Goal: Transaction & Acquisition: Book appointment/travel/reservation

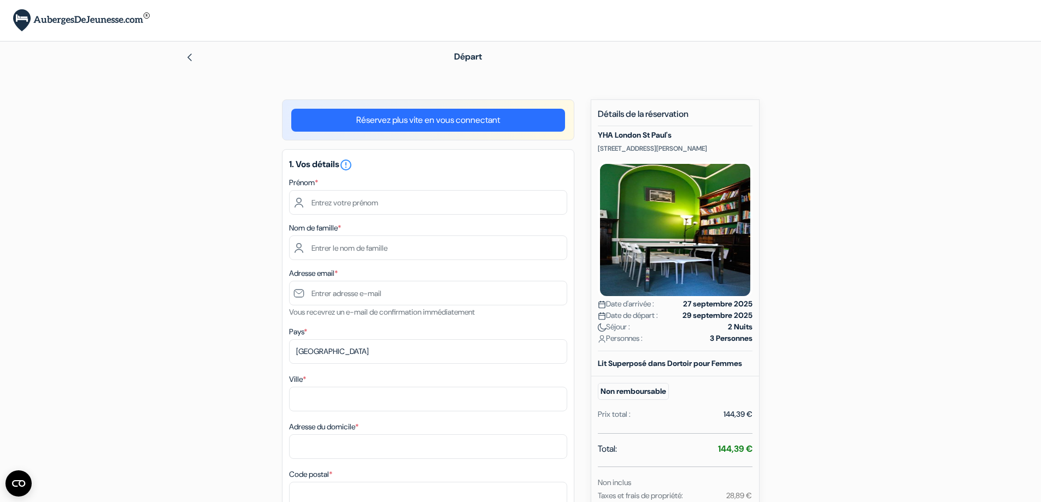
click at [456, 118] on link "Réservez plus vite en vous connectant" at bounding box center [428, 120] width 274 height 23
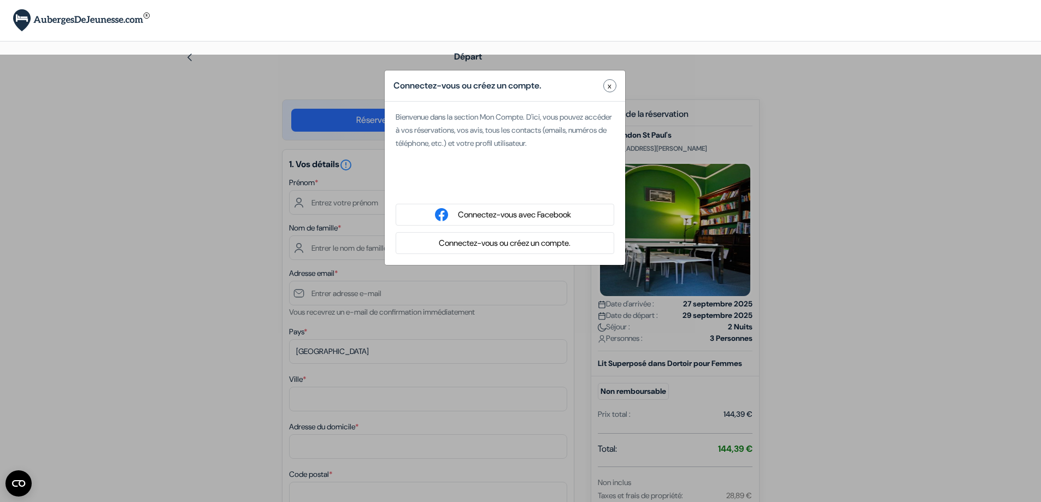
type input "Maël"
type input "Ballandras"
type input "[EMAIL_ADDRESS][DOMAIN_NAME]"
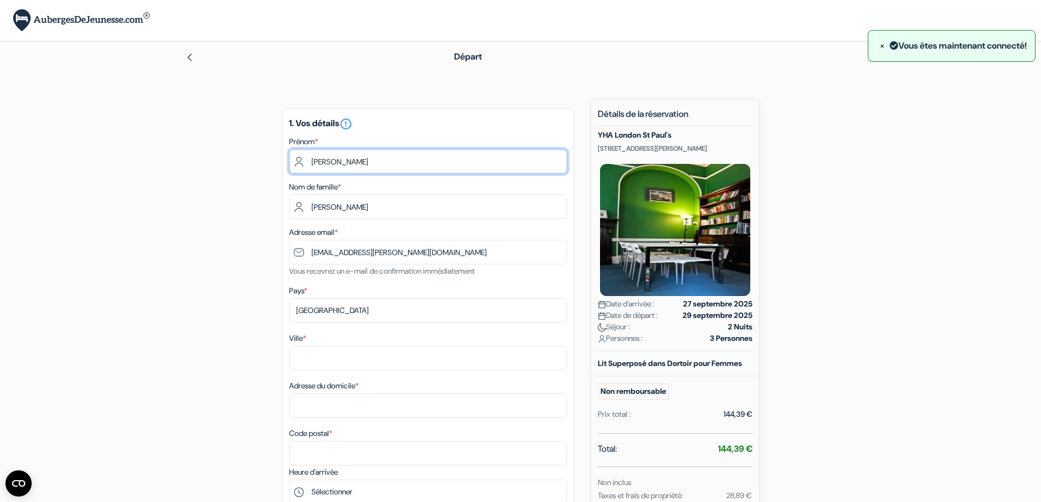
click at [364, 169] on input "Maël" at bounding box center [428, 161] width 278 height 25
type input "Maëlle"
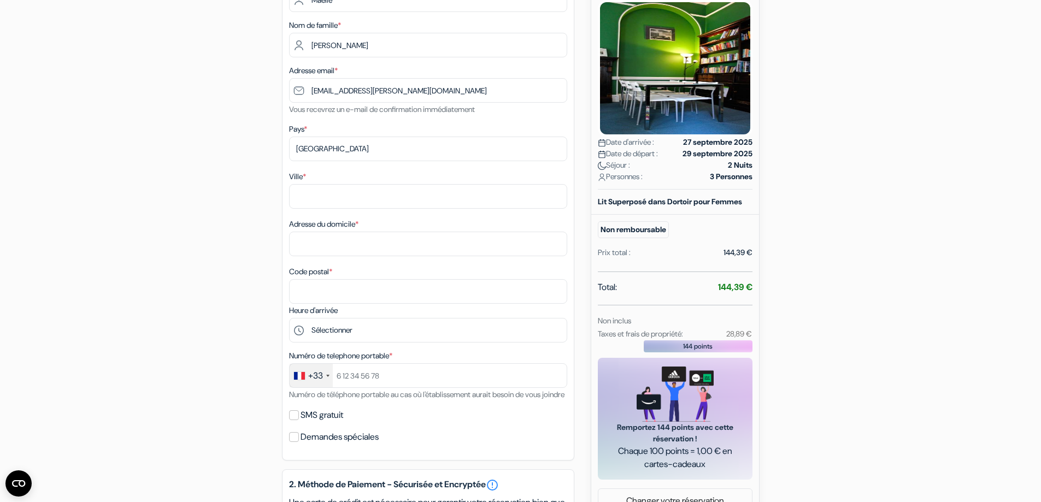
scroll to position [164, 0]
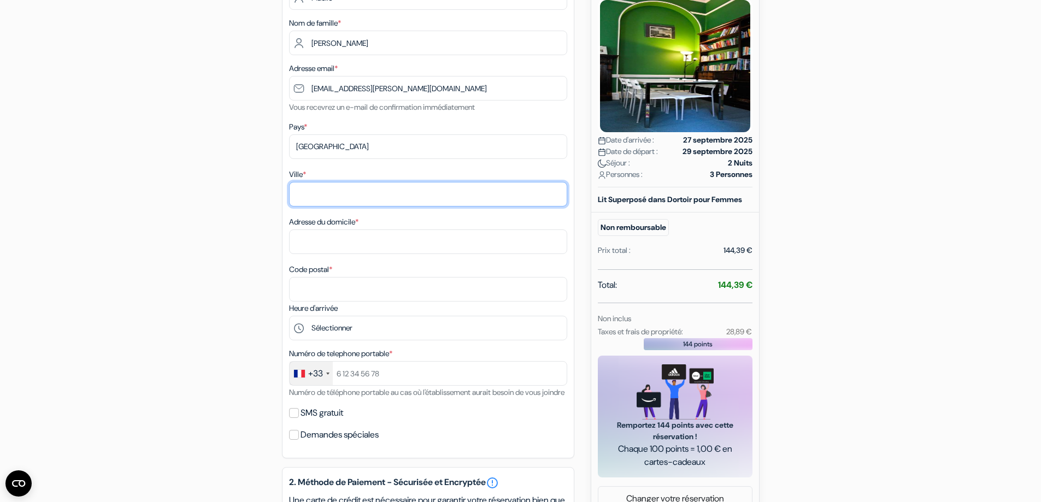
click at [338, 195] on input "Ville *" at bounding box center [428, 194] width 278 height 25
type input "SAINT OMER"
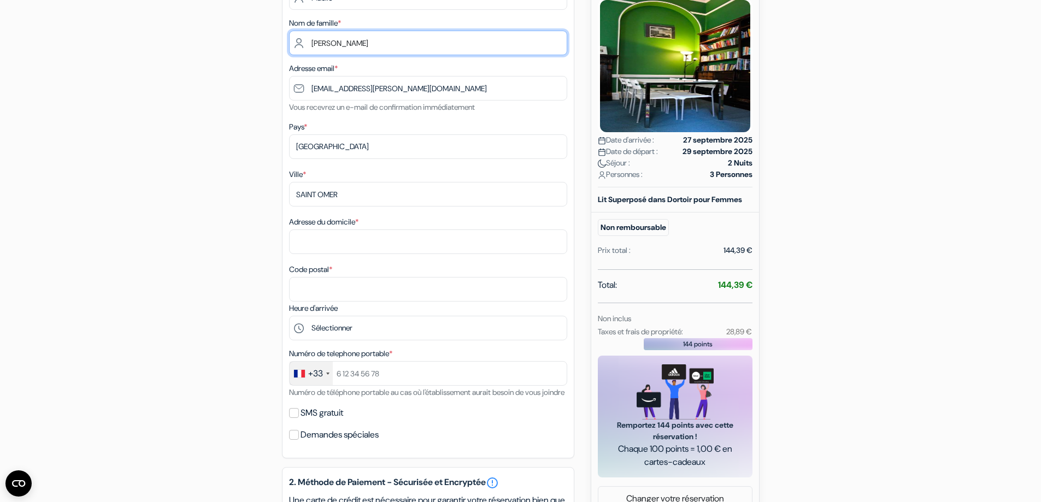
type input "BALLANDRAS"
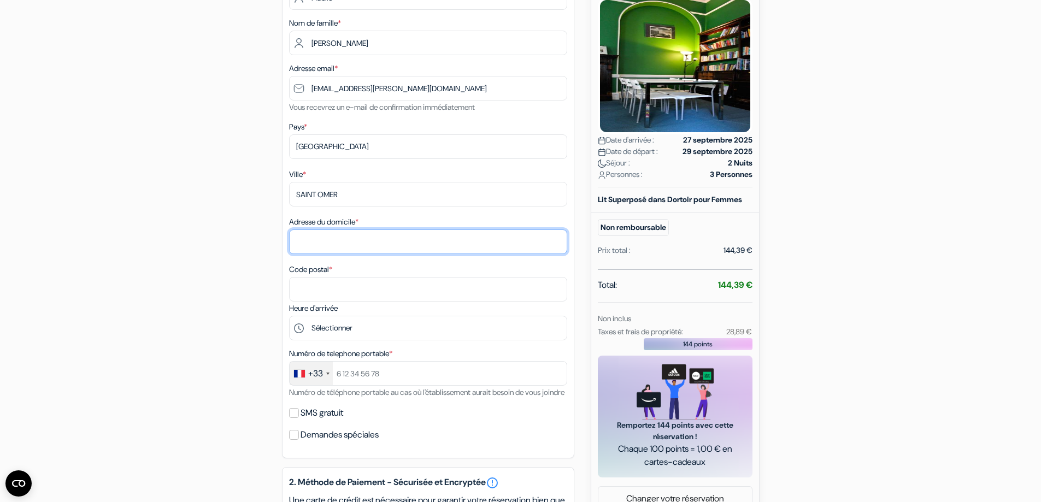
type input "5 bis chemin du Herm"
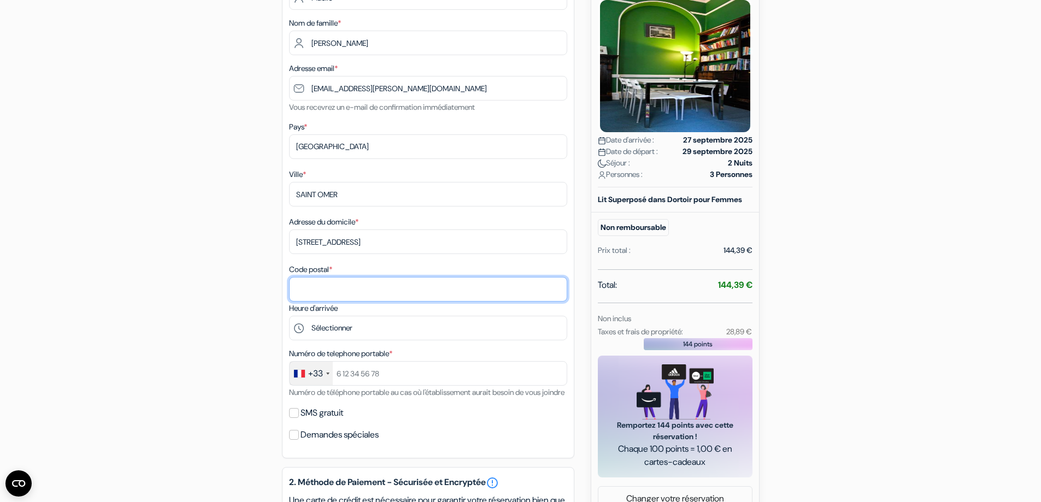
type input "62500"
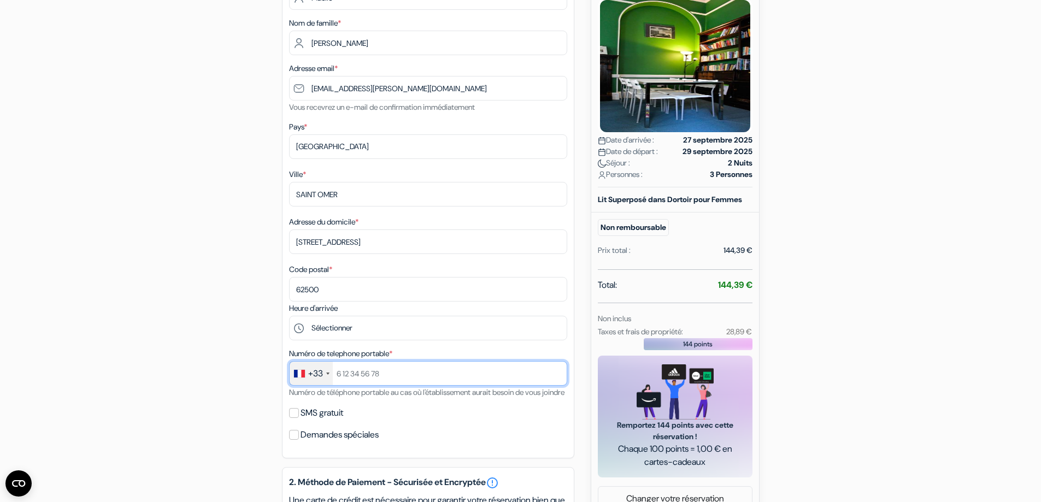
type input "0783516706"
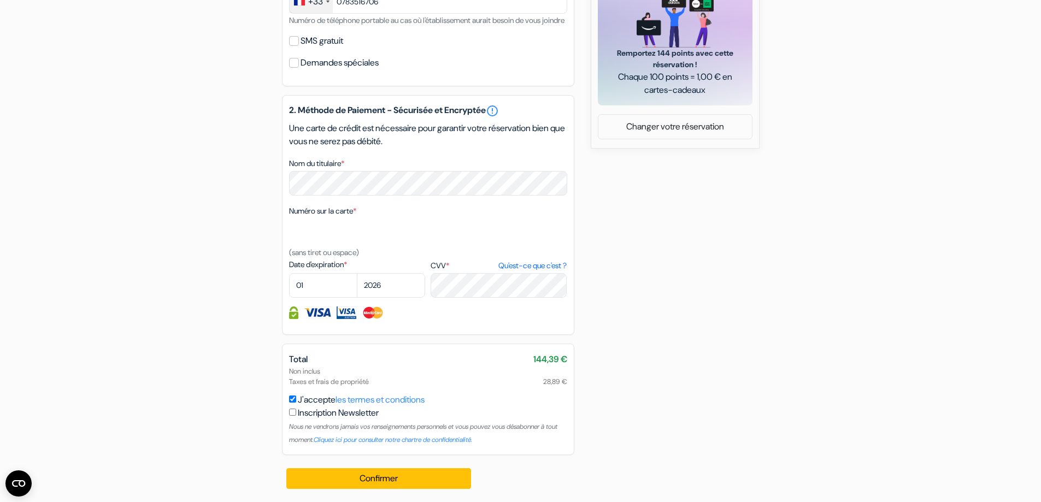
scroll to position [549, 0]
select select "09"
select select "2025"
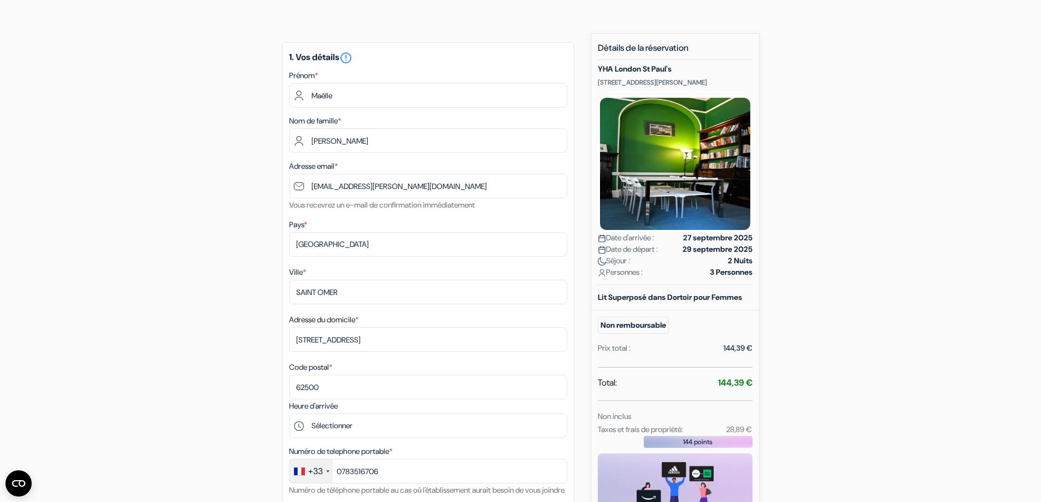
scroll to position [55, 0]
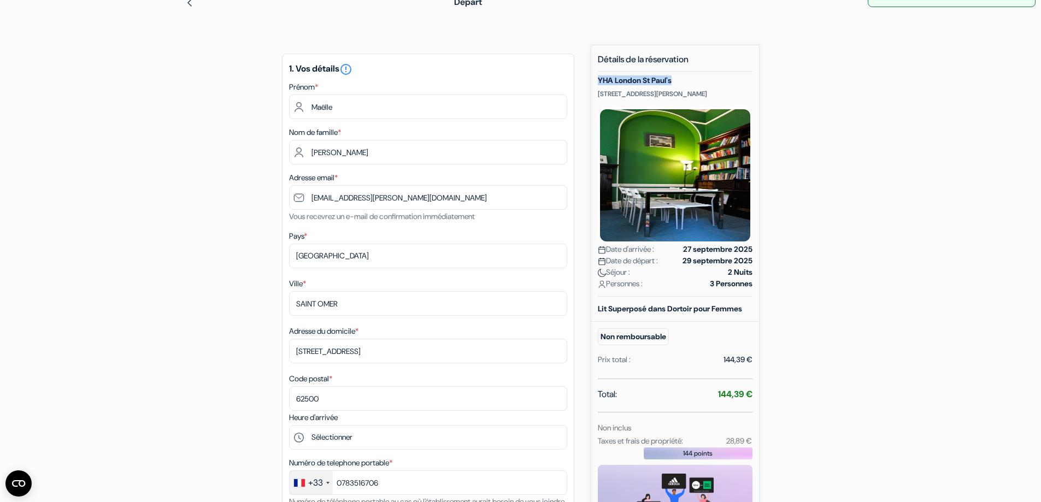
drag, startPoint x: 661, startPoint y: 83, endPoint x: 599, endPoint y: 79, distance: 62.4
click at [599, 79] on h5 "YHA London St Paul's" at bounding box center [675, 80] width 155 height 9
copy h5 "YHA London St Paul's"
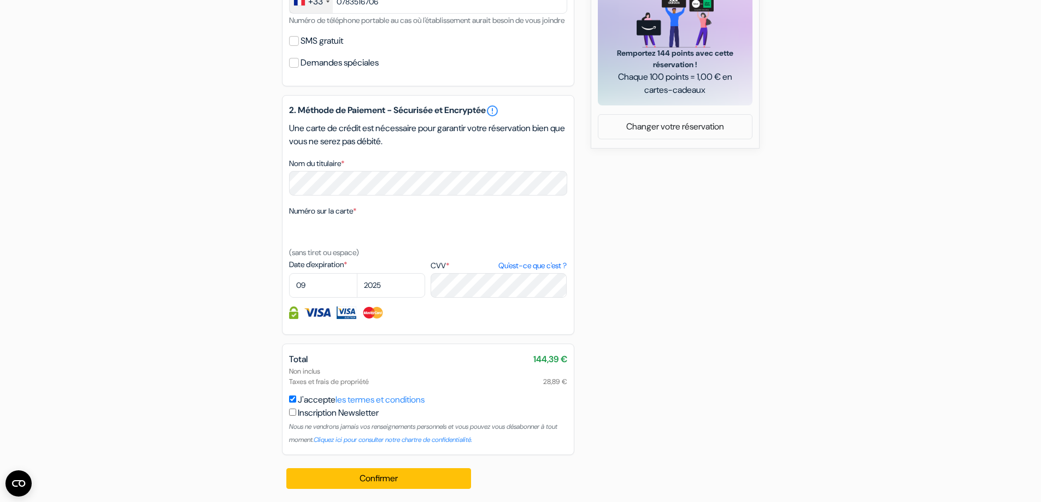
scroll to position [549, 0]
click at [248, 272] on div "add_box YHA London St Paul's 36 Carter Lane, Londres, Angleterre Détails de l'é…" at bounding box center [521, 32] width 722 height 939
click at [419, 479] on button "Confirmer Loading..." at bounding box center [378, 478] width 185 height 21
click at [443, 486] on div "Confirmer Loading... Traitement de la demande..." at bounding box center [379, 478] width 195 height 49
click at [690, 286] on div "add_box YHA London St Paul's 36 Carter Lane, Londres, Angleterre Détails de l'é…" at bounding box center [521, 32] width 722 height 941
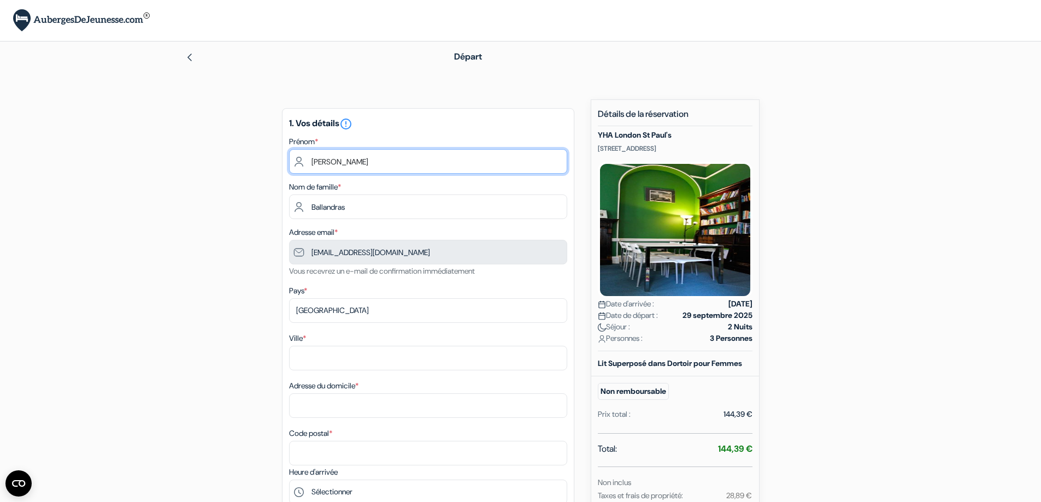
click at [368, 152] on input "Maël" at bounding box center [428, 161] width 278 height 25
click at [335, 334] on div "1. Vos détails error_outline Prénom * Maël Nom de famille * Ballandras Adresse …" at bounding box center [428, 365] width 292 height 514
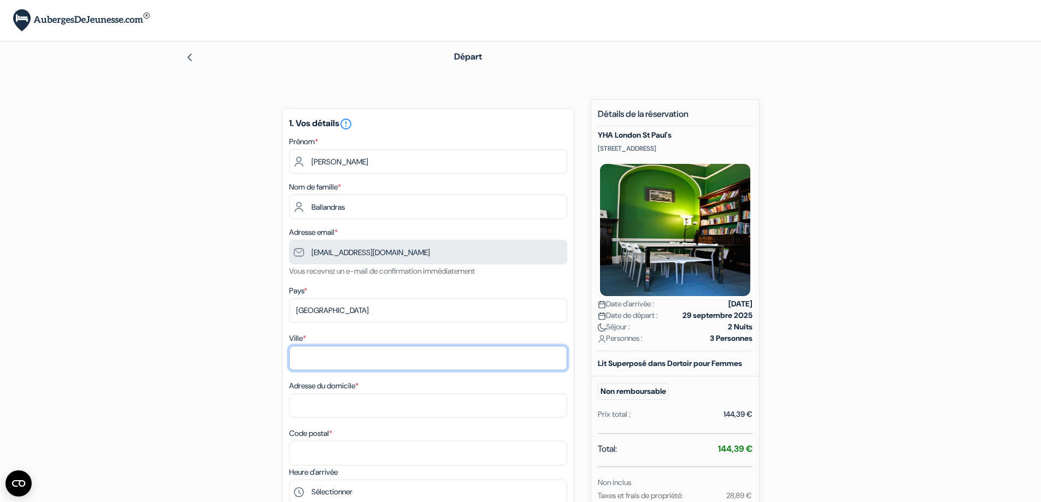
click at [334, 353] on input "Ville *" at bounding box center [428, 358] width 278 height 25
type input "SAINT OMER"
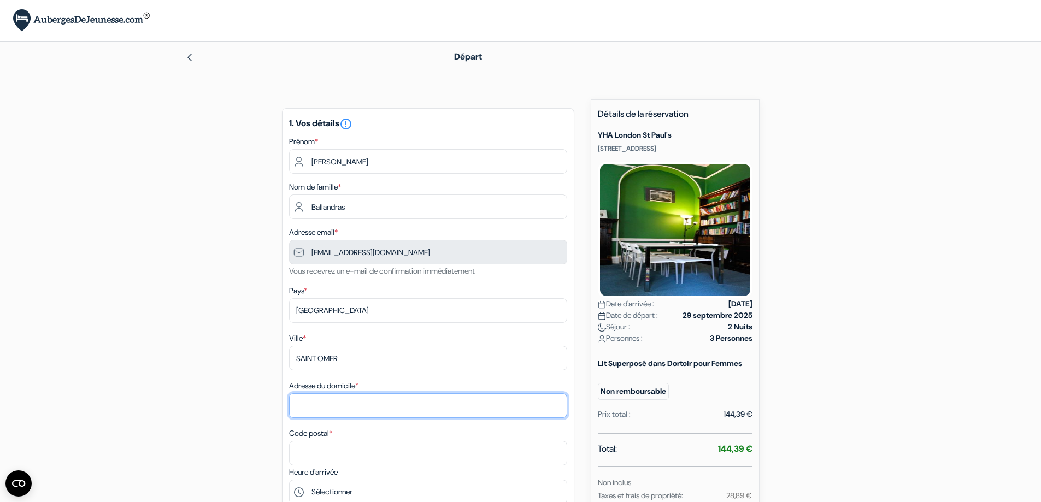
type input "5 bis chemin du Herm"
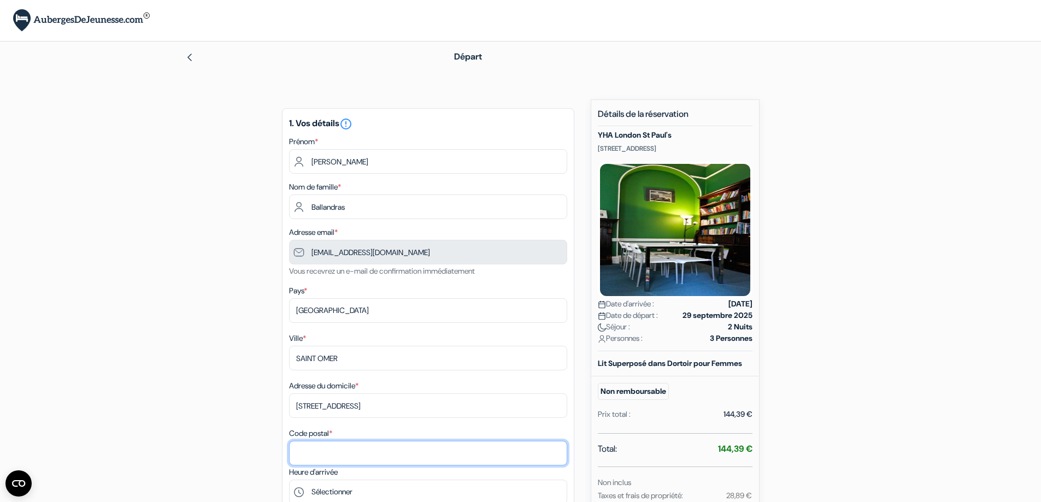
type input "62500"
type input "0783516706"
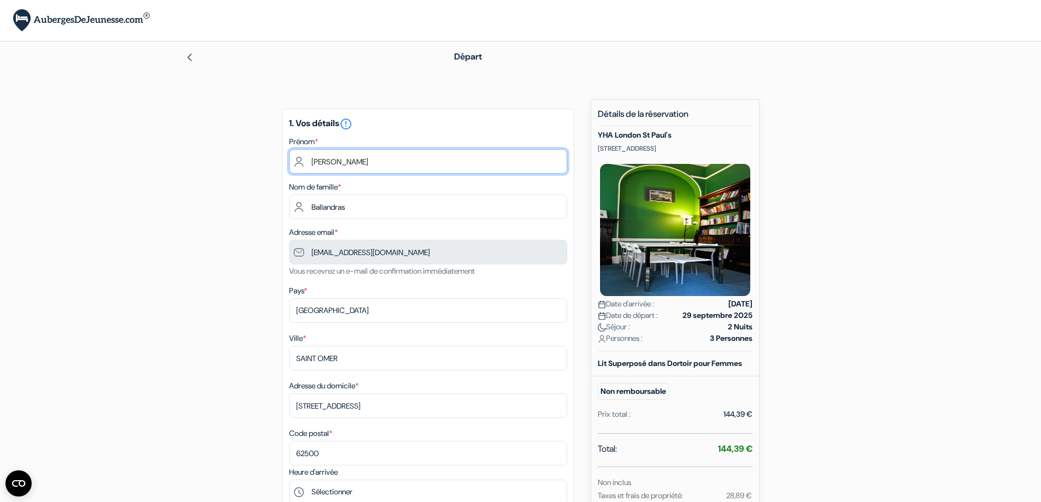
click at [367, 160] on input "Maël" at bounding box center [428, 161] width 278 height 25
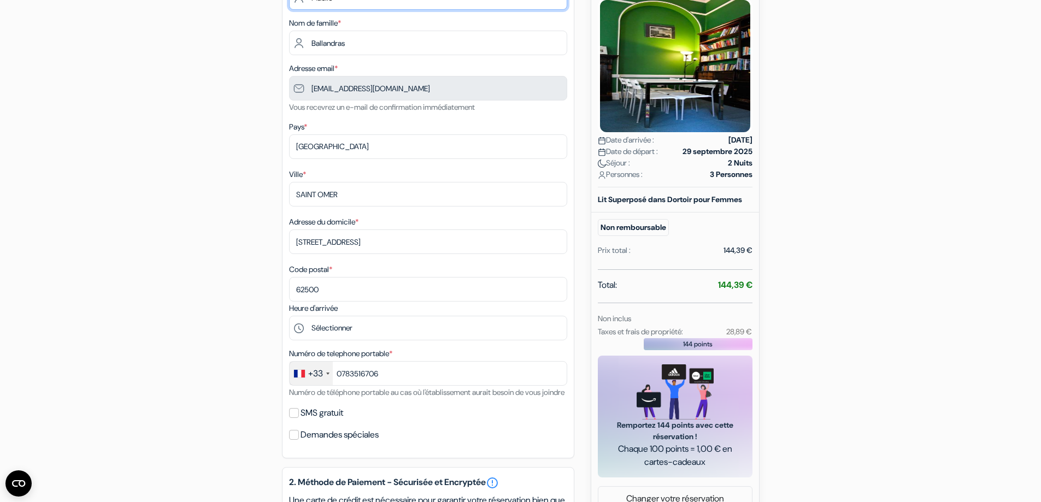
type input "Maëlle"
click at [205, 233] on div "add_box YHA London St Paul's 36 Carter Lane, Londres, Angleterre Détails de l'é…" at bounding box center [521, 404] width 722 height 939
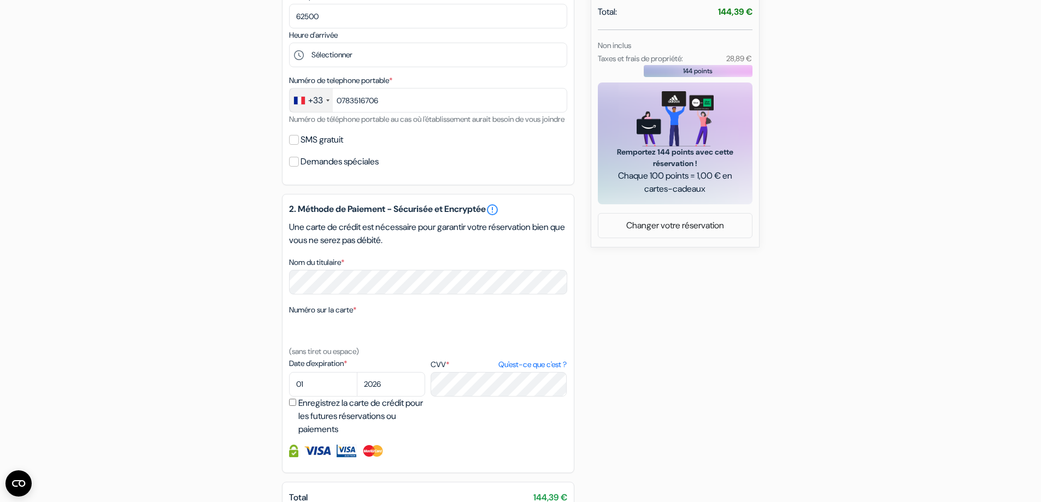
scroll to position [547, 0]
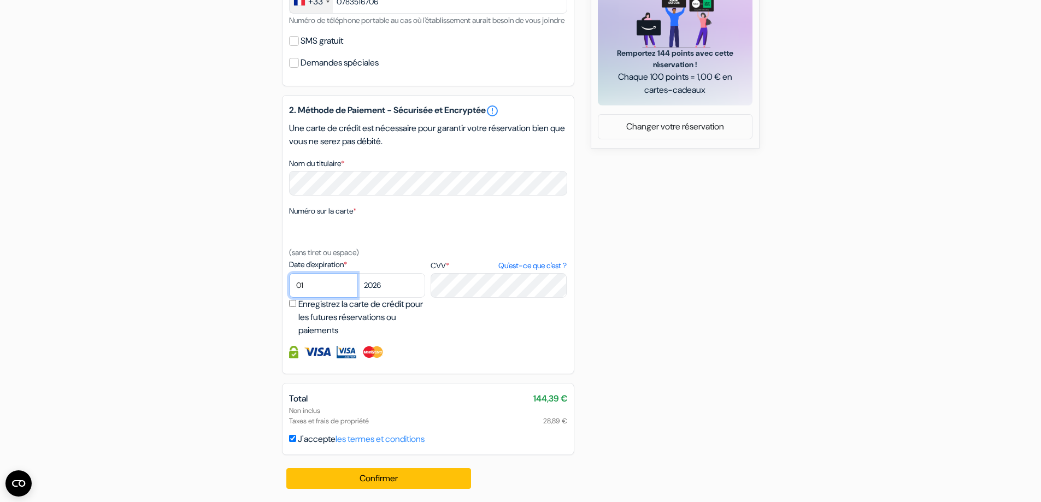
select select "09"
select select "2025"
click at [460, 473] on button "Confirmer Loading..." at bounding box center [378, 478] width 185 height 21
